Goal: Task Accomplishment & Management: Use online tool/utility

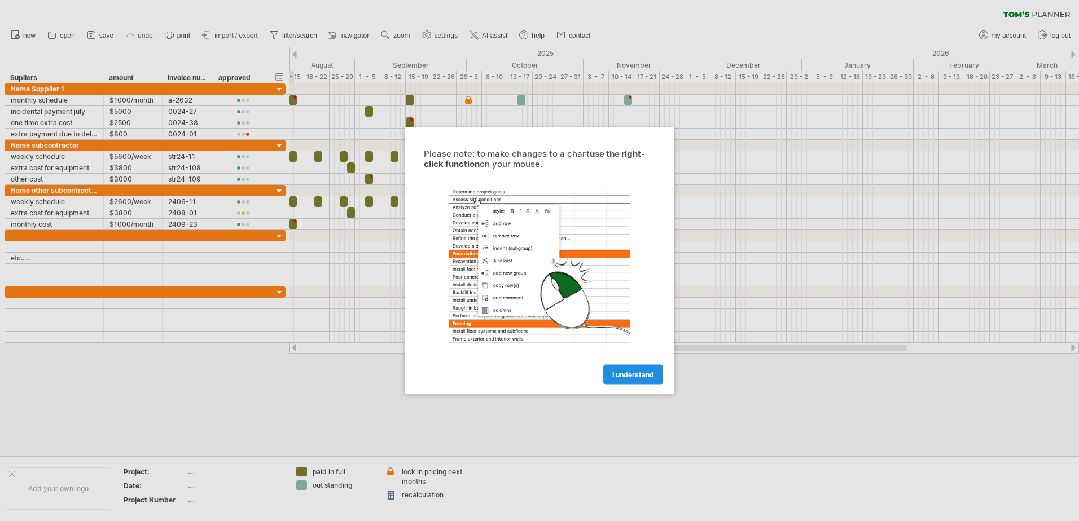
click at [637, 373] on span "I understand" at bounding box center [633, 375] width 42 height 8
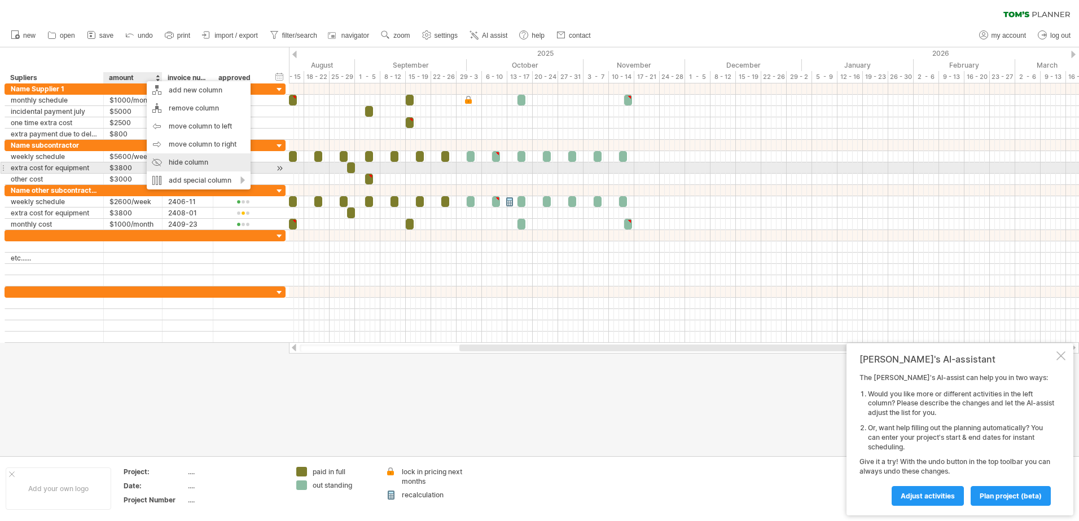
click at [182, 165] on div "hide column" at bounding box center [199, 162] width 104 height 18
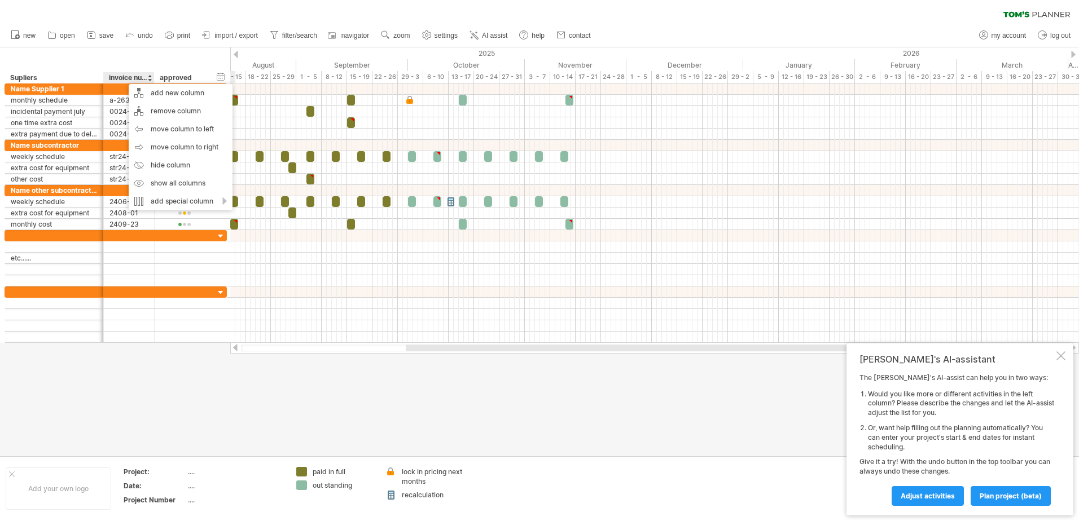
click at [85, 56] on div "**********" at bounding box center [115, 65] width 230 height 36
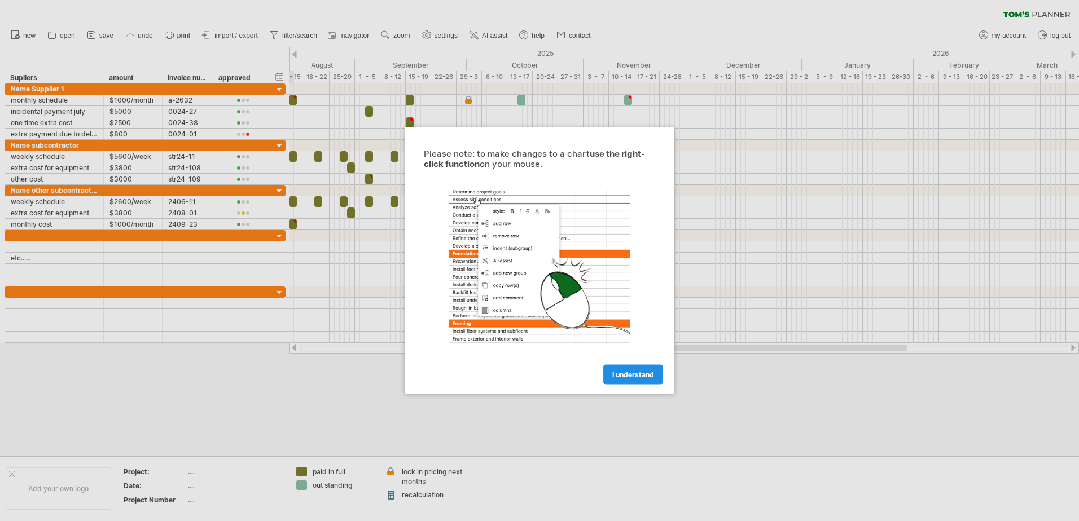
click at [632, 377] on span "I understand" at bounding box center [633, 375] width 42 height 8
click at [654, 374] on link "I understand" at bounding box center [633, 375] width 60 height 20
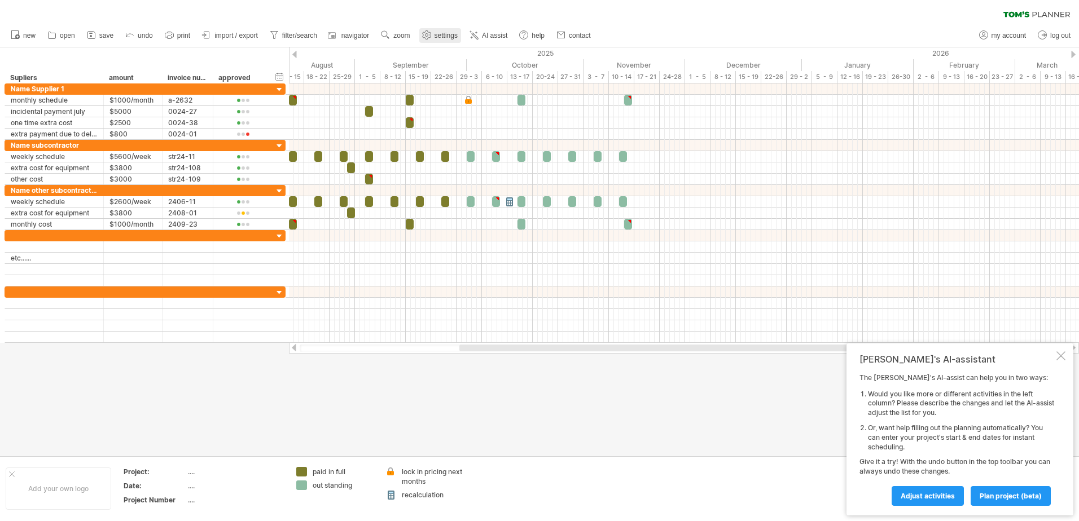
click at [433, 33] on link "settings" at bounding box center [440, 35] width 42 height 15
select select "*"
select select "**"
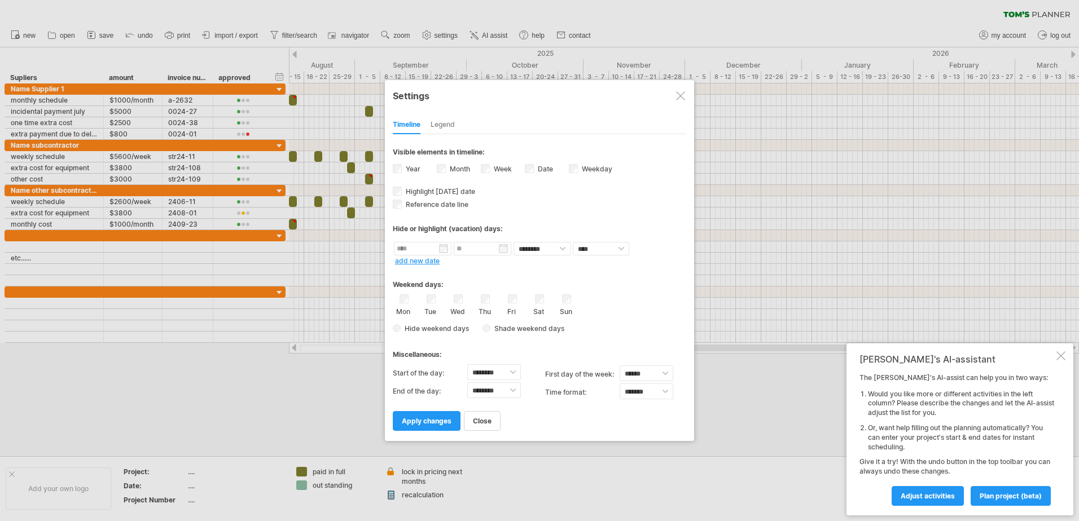
click at [680, 98] on div at bounding box center [680, 95] width 9 height 9
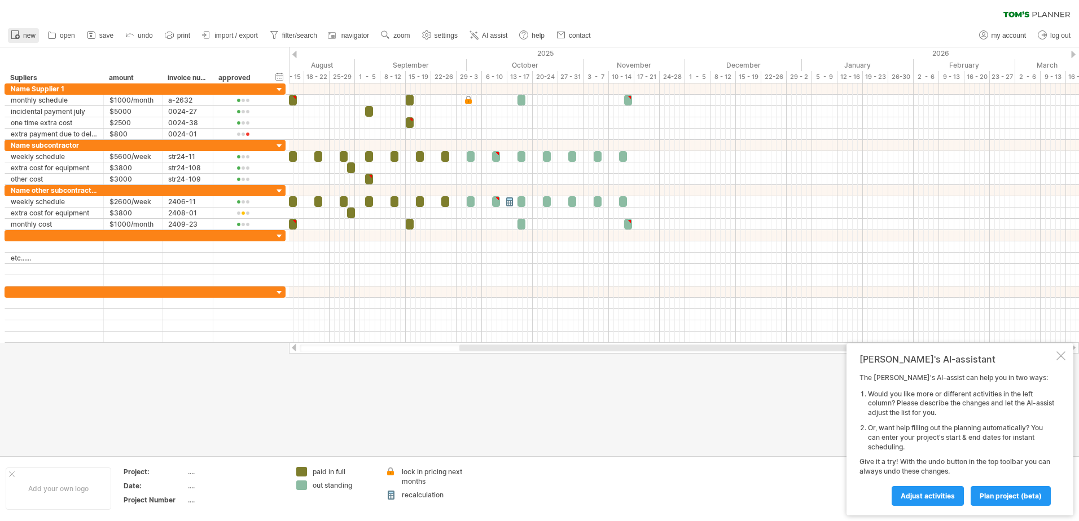
click at [31, 33] on span "new" at bounding box center [29, 36] width 12 height 8
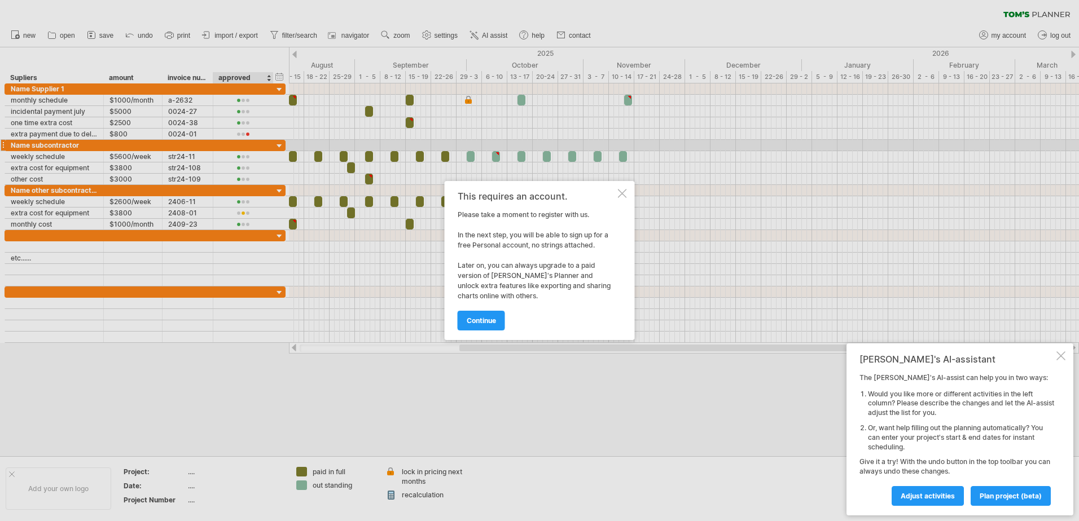
click at [491, 317] on span "continue" at bounding box center [481, 320] width 29 height 8
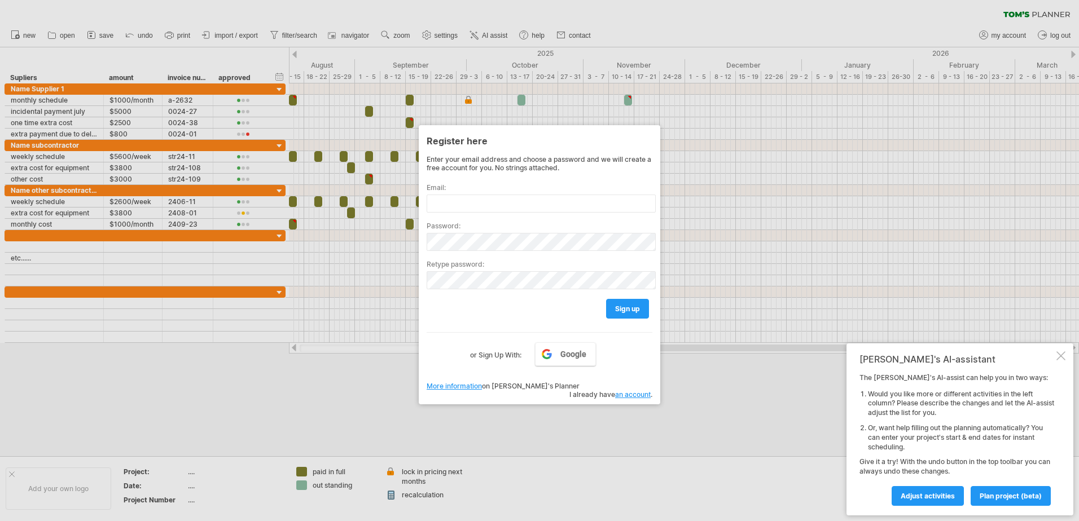
click at [698, 395] on div at bounding box center [539, 260] width 1079 height 521
click at [335, 373] on div at bounding box center [539, 260] width 1079 height 521
click at [661, 414] on div at bounding box center [539, 260] width 1079 height 521
click at [394, 381] on div at bounding box center [539, 260] width 1079 height 521
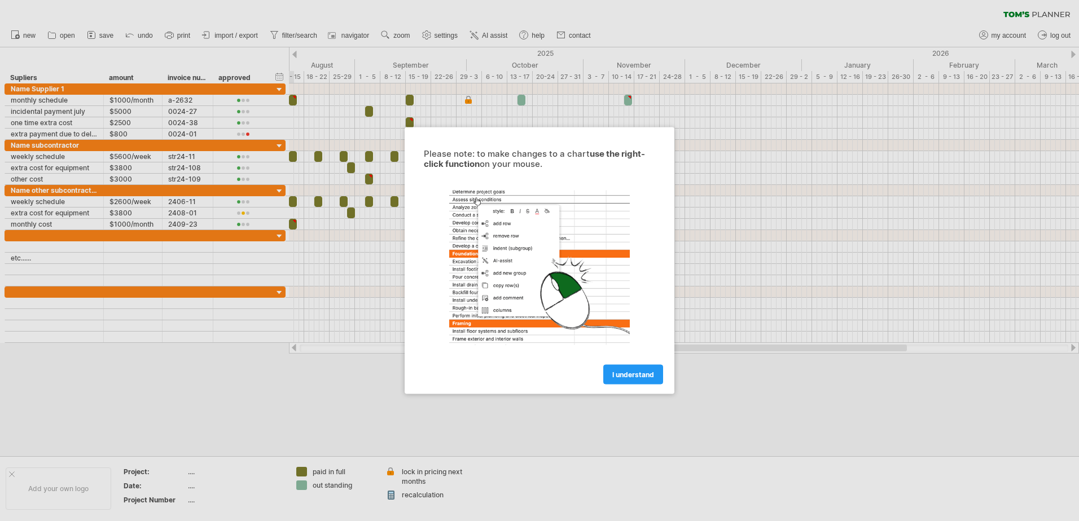
click at [633, 375] on span "I understand" at bounding box center [633, 375] width 42 height 8
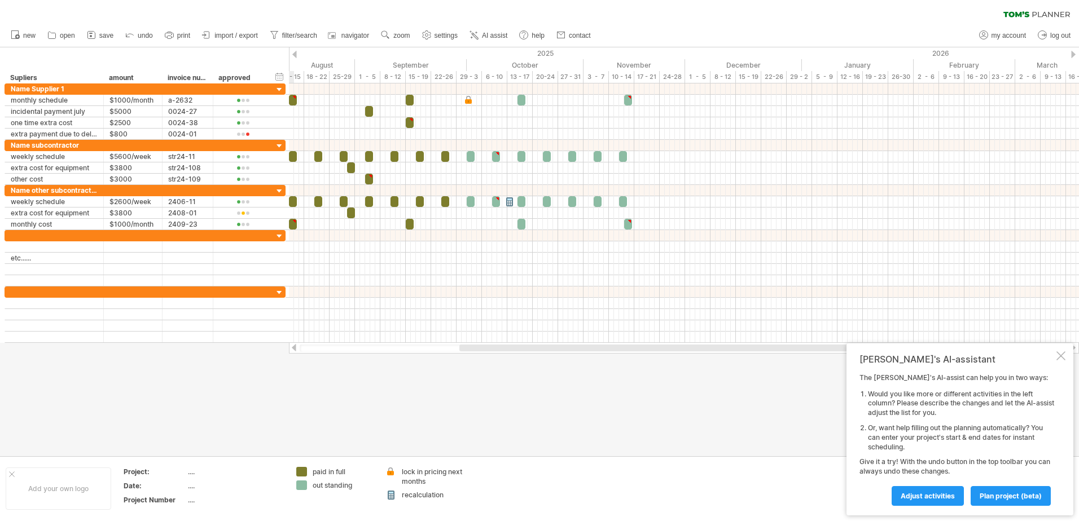
click at [1063, 358] on div at bounding box center [1060, 355] width 9 height 9
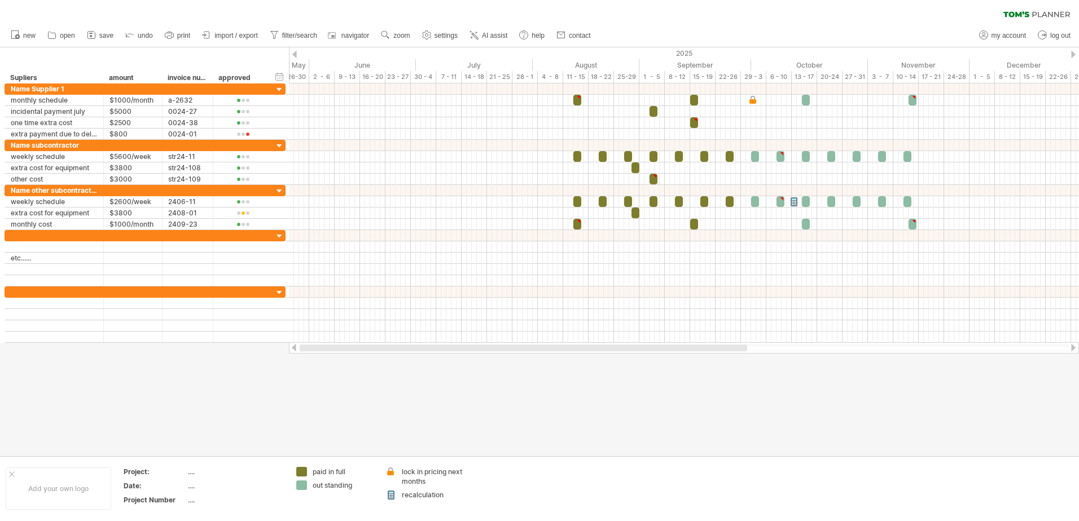
drag, startPoint x: 718, startPoint y: 349, endPoint x: 476, endPoint y: 357, distance: 242.7
click at [476, 357] on div "Trying to reach plan.tomsplanner.com Connected again... 0% clear filter new" at bounding box center [539, 260] width 1079 height 521
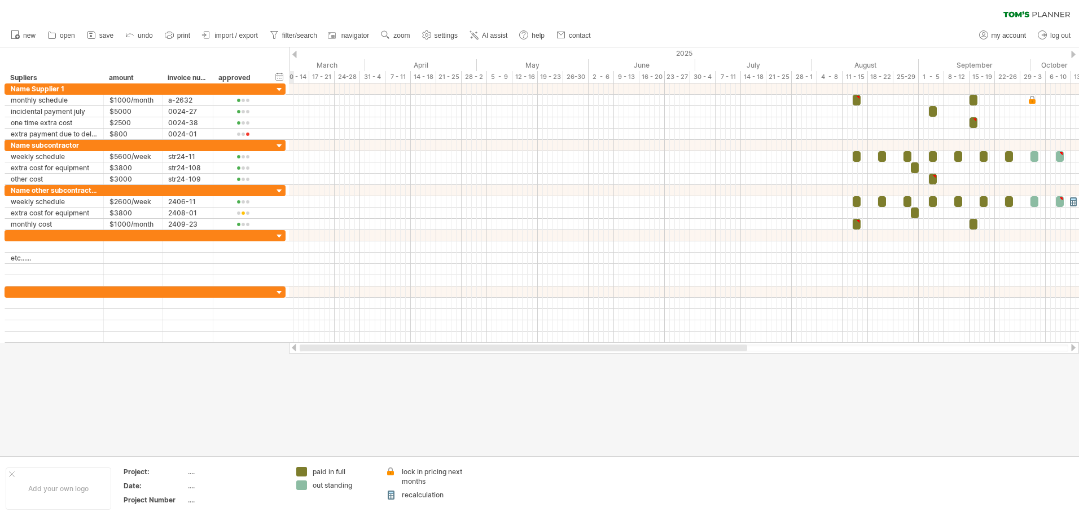
drag, startPoint x: 661, startPoint y: 350, endPoint x: 471, endPoint y: 347, distance: 190.7
click at [471, 347] on div at bounding box center [523, 348] width 447 height 7
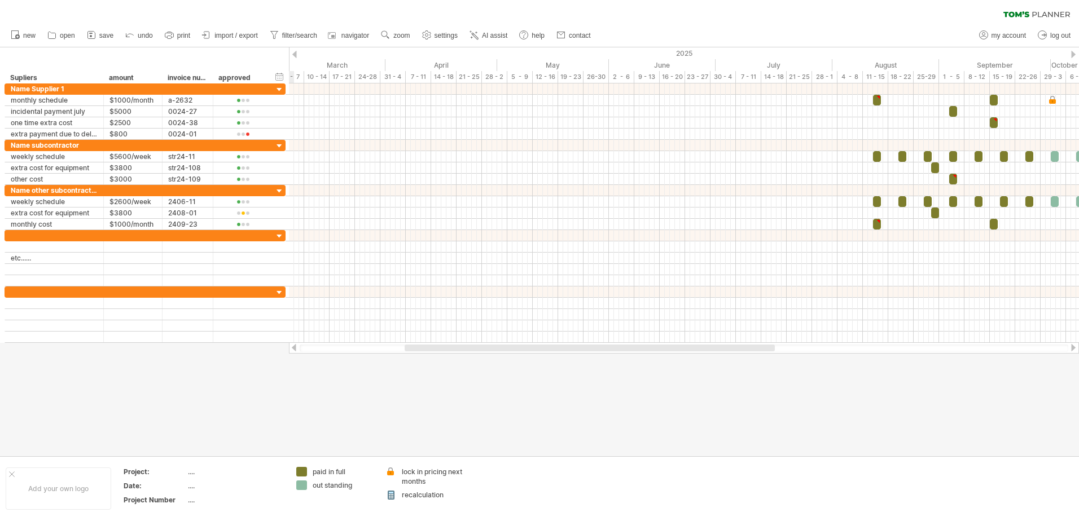
drag, startPoint x: 534, startPoint y: 349, endPoint x: 357, endPoint y: 349, distance: 177.7
click at [405, 349] on div at bounding box center [590, 348] width 370 height 7
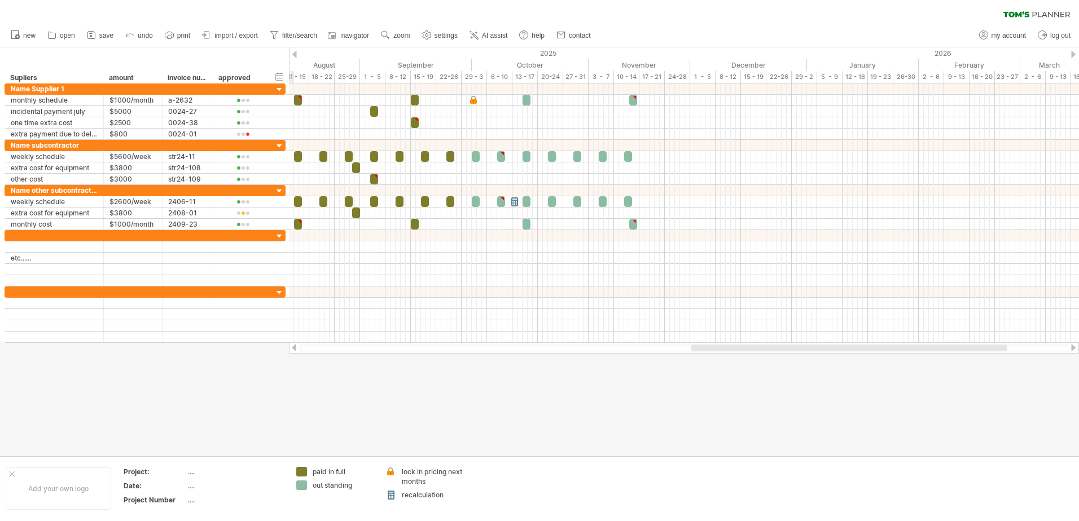
drag, startPoint x: 530, startPoint y: 351, endPoint x: 750, endPoint y: 354, distance: 220.0
click at [750, 354] on div "Trying to reach plan.tomsplanner.com Connected again... 0% clear filter new" at bounding box center [539, 260] width 1079 height 521
click at [777, 425] on div at bounding box center [539, 251] width 1079 height 409
